Goal: Information Seeking & Learning: Learn about a topic

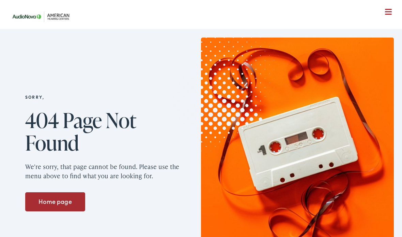
click at [385, 10] on div at bounding box center [388, 12] width 7 height 7
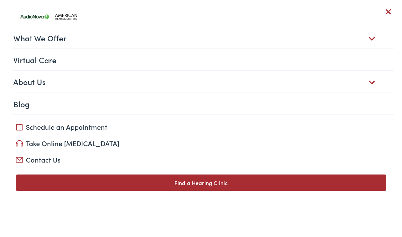
click at [55, 42] on link "What We Offer" at bounding box center [203, 37] width 381 height 21
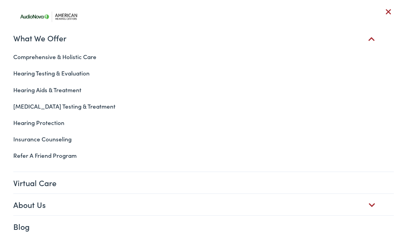
click at [71, 88] on link "Hearing Aids & Treatment" at bounding box center [201, 89] width 386 height 16
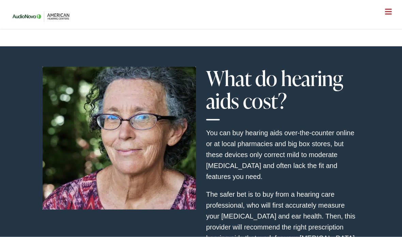
scroll to position [1818, 0]
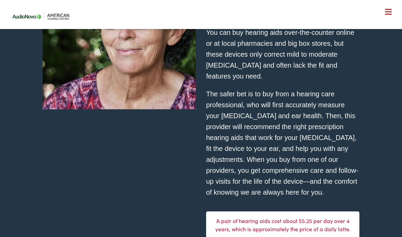
click at [377, 207] on section "What do hearing aids cost? You can buy hearing aids over-the-counter online or …" at bounding box center [201, 235] width 402 height 578
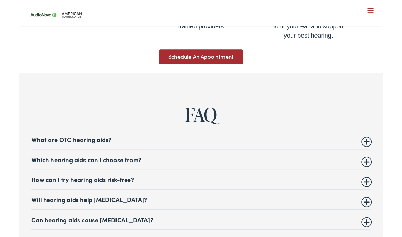
scroll to position [2603, 0]
click at [133, 172] on summary "Which hearing aids can I choose from?" at bounding box center [201, 176] width 375 height 8
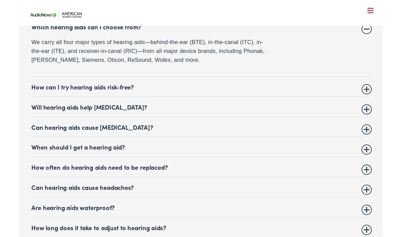
scroll to position [2750, 0]
click at [378, 114] on summary "Will hearing aids help tinnitus?" at bounding box center [201, 118] width 375 height 8
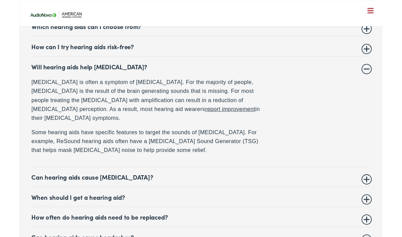
click at [385, 191] on summary "Can hearing aids cause vertigo?" at bounding box center [201, 195] width 375 height 8
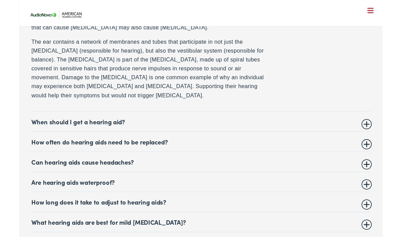
scroll to position [2897, 0]
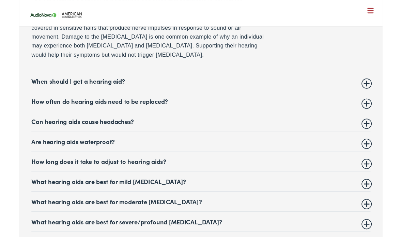
click at [377, 130] on summary "Can hearing aids cause headaches?" at bounding box center [201, 134] width 375 height 8
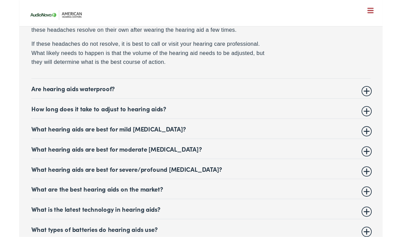
scroll to position [2936, 0]
click at [381, 93] on summary "Are hearing aids waterproof?" at bounding box center [201, 97] width 375 height 8
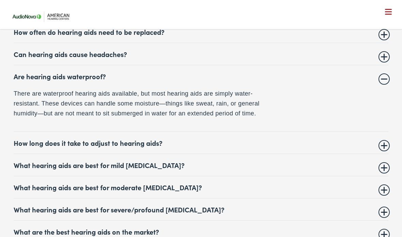
scroll to position [2849, 0]
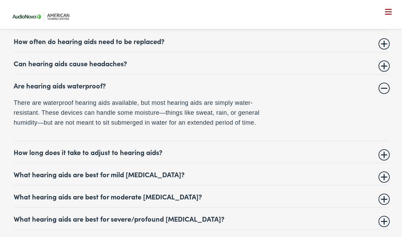
click at [348, 214] on summary "What hearing aids are best for severe/profound [MEDICAL_DATA]?" at bounding box center [201, 218] width 375 height 8
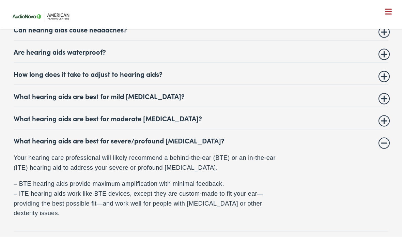
click at [379, 70] on summary "How long does it take to adjust to hearing aids?" at bounding box center [201, 74] width 375 height 8
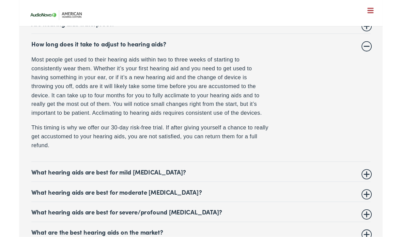
scroll to position [2909, 0]
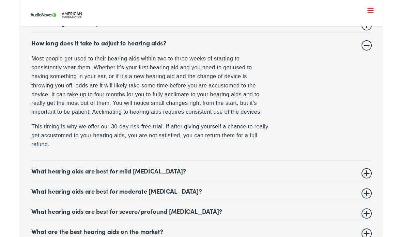
click at [384, 184] on summary "What hearing aids are best for mild [MEDICAL_DATA]?" at bounding box center [201, 188] width 375 height 8
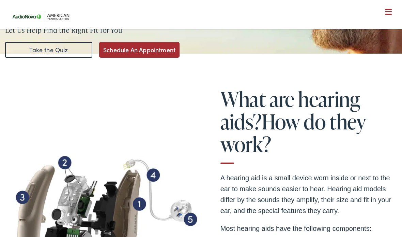
scroll to position [0, 0]
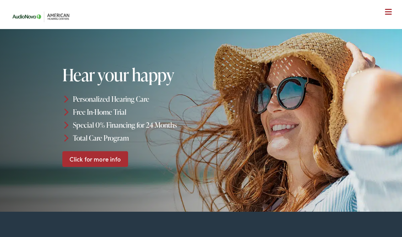
click at [388, 15] on div at bounding box center [388, 12] width 7 height 7
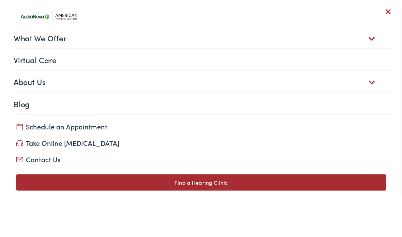
scroll to position [17, 0]
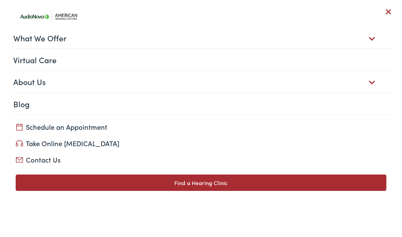
click at [346, 182] on link "Find a Hearing Clinic" at bounding box center [201, 182] width 371 height 16
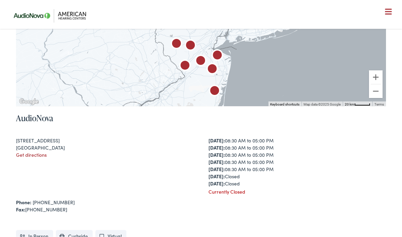
scroll to position [292, 0]
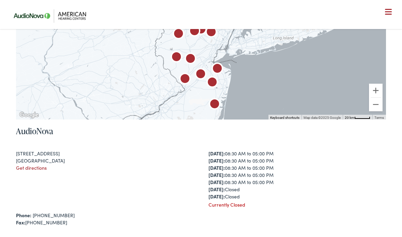
click at [390, 16] on nav "What We Offer Comprehensive & Holistic Care Hearing Testing & Evaluation Hearin…" at bounding box center [201, 45] width 386 height 91
click at [391, 12] on div at bounding box center [388, 12] width 7 height 7
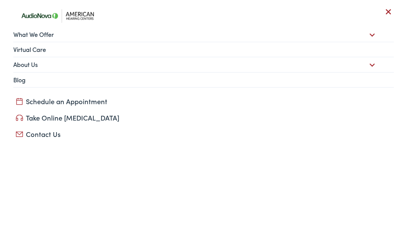
click at [50, 34] on link "What We Offer" at bounding box center [203, 34] width 381 height 14
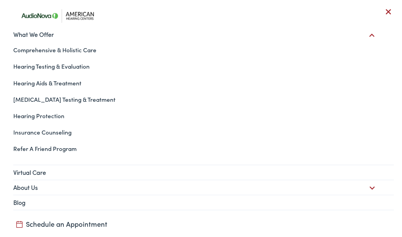
click at [77, 87] on link "Hearing Aids & Treatment" at bounding box center [201, 83] width 386 height 16
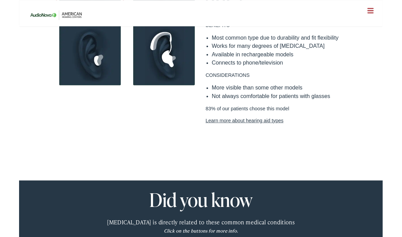
scroll to position [689, 0]
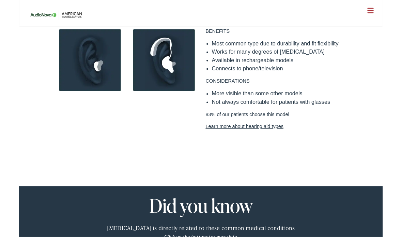
click at [284, 136] on link "Learn more about hearing aid types" at bounding box center [282, 140] width 153 height 8
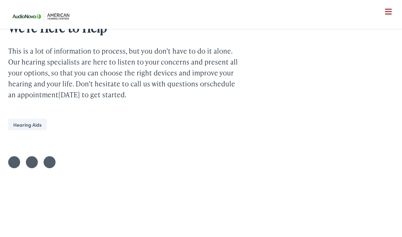
scroll to position [2278, 0]
click at [35, 123] on link "Hearing Aids" at bounding box center [27, 124] width 39 height 12
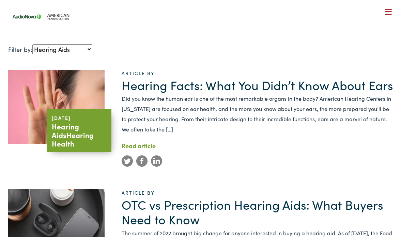
click at [383, 13] on button "Menu Close" at bounding box center [380, 12] width 23 height 8
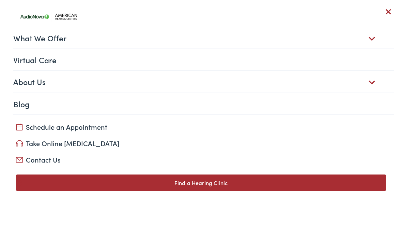
click at [49, 61] on link "Virtual Care" at bounding box center [203, 59] width 381 height 21
click at [28, 105] on link "Blog" at bounding box center [203, 103] width 381 height 21
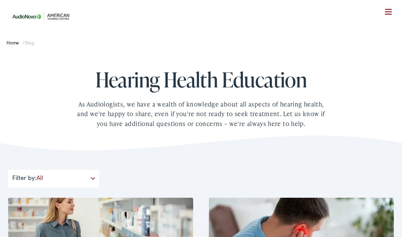
click at [382, 16] on nav "What We Offer Comprehensive & Holistic Care Hearing Testing & Evaluation Hearin…" at bounding box center [201, 59] width 386 height 118
click at [389, 9] on button "Menu Close" at bounding box center [380, 12] width 23 height 8
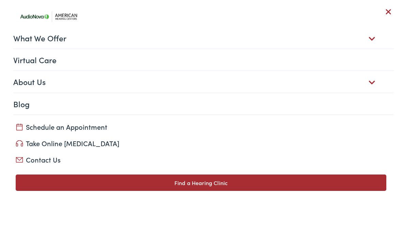
click at [64, 39] on link "What We Offer" at bounding box center [203, 37] width 381 height 21
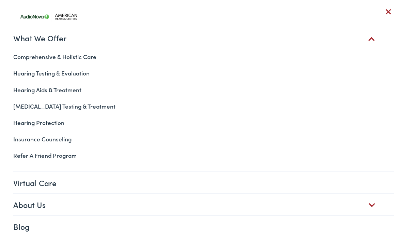
click at [75, 93] on link "Hearing Aids & Treatment" at bounding box center [201, 89] width 386 height 16
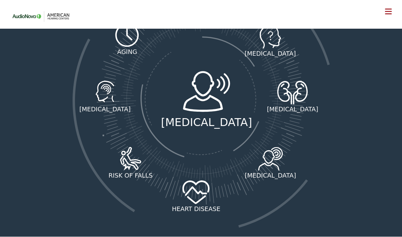
scroll to position [995, 0]
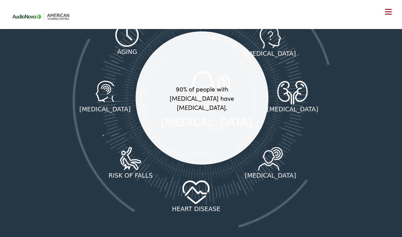
click at [272, 170] on div "[MEDICAL_DATA]" at bounding box center [270, 174] width 129 height 9
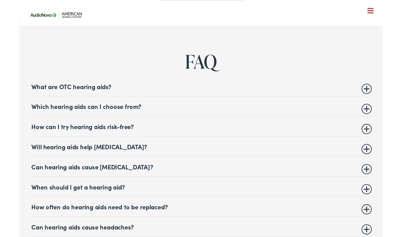
scroll to position [2667, 0]
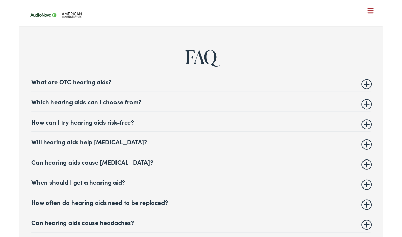
click at [382, 108] on summary "Which hearing aids can I choose from?" at bounding box center [201, 112] width 375 height 8
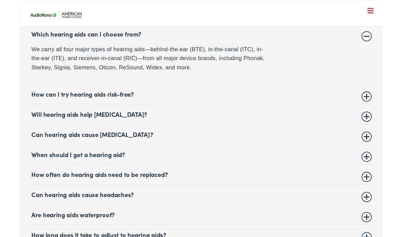
scroll to position [2744, 0]
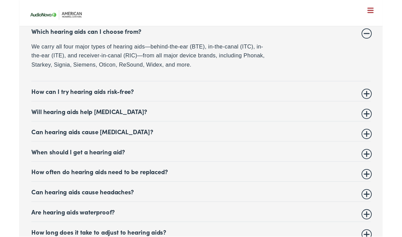
click at [376, 97] on summary "How can I try hearing aids risk-free?" at bounding box center [201, 101] width 375 height 8
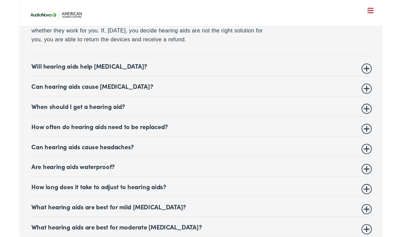
scroll to position [2850, 0]
click at [116, 91] on summary "Can hearing aids cause [MEDICAL_DATA]?" at bounding box center [201, 95] width 375 height 8
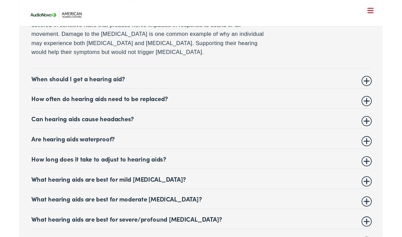
scroll to position [2901, 0]
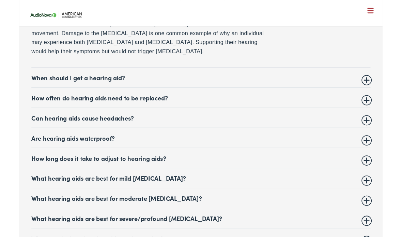
click at [383, 81] on summary "When should I get a hearing aid?" at bounding box center [201, 85] width 375 height 8
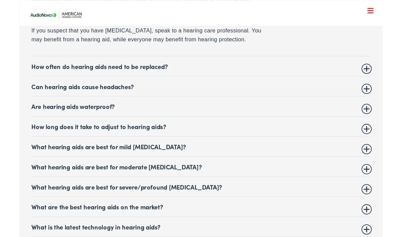
scroll to position [2893, 0]
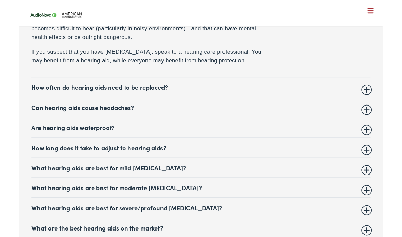
click at [167, 92] on summary "How often do hearing aids need to be replaced?" at bounding box center [201, 96] width 375 height 8
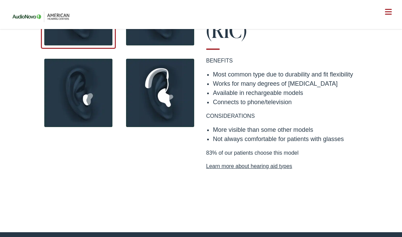
scroll to position [0, 0]
